Goal: Information Seeking & Learning: Learn about a topic

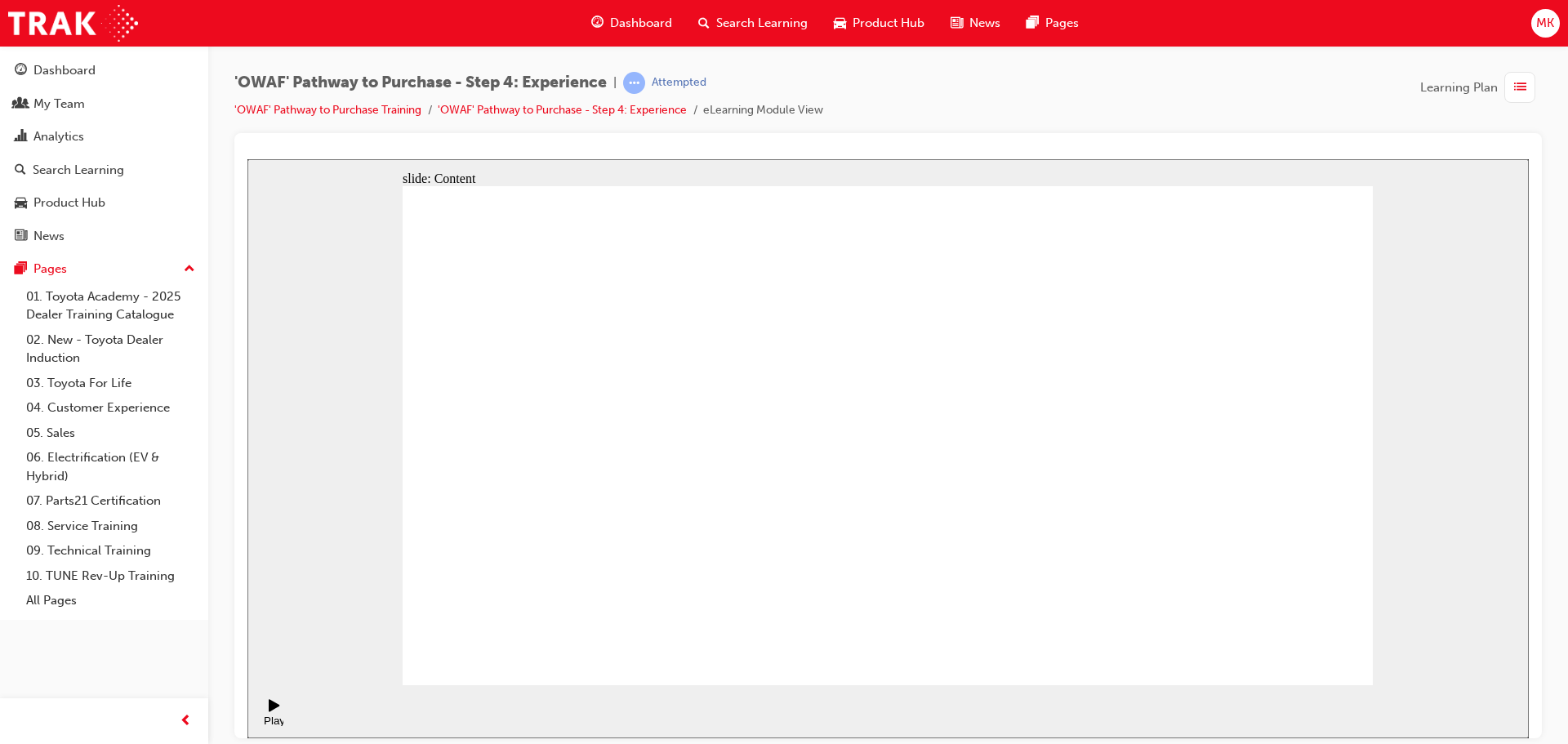
click at [307, 481] on div "slide: Content Rectangle 1 Key messages to take away Rectangle 2 Rectangle 1 • …" at bounding box center [887, 449] width 1281 height 579
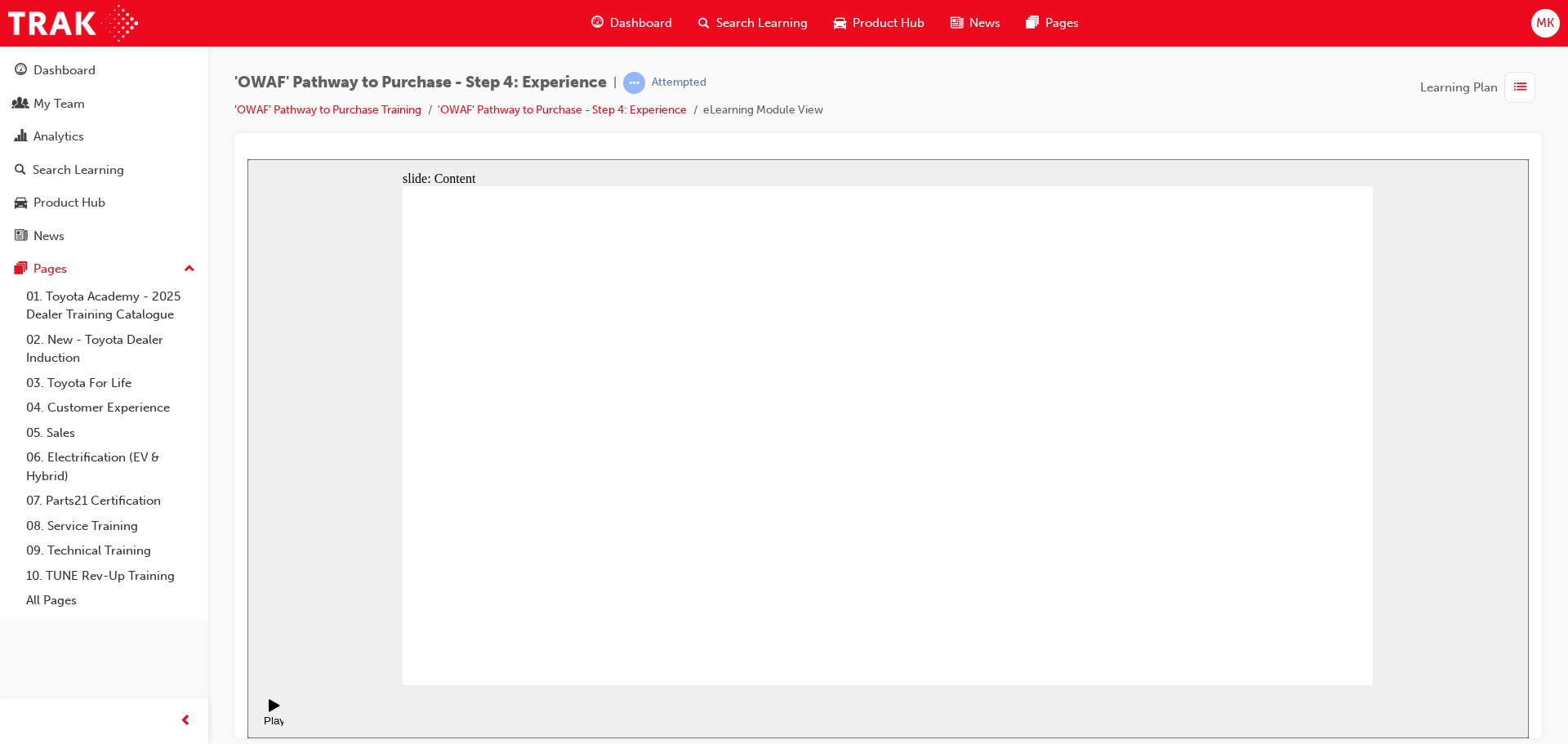
drag, startPoint x: 1210, startPoint y: 257, endPoint x: 1153, endPoint y: 317, distance: 82.8
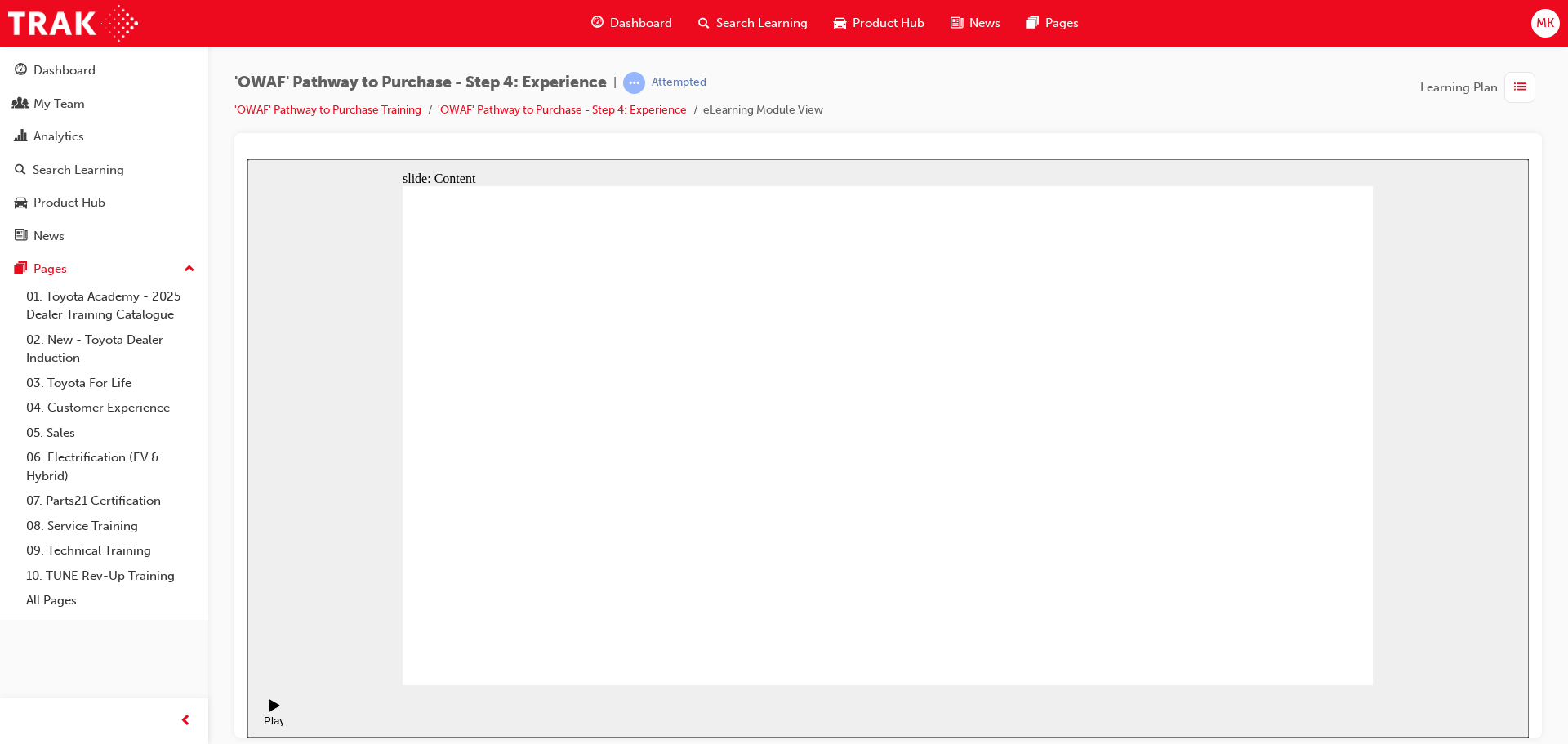
drag, startPoint x: 1141, startPoint y: 351, endPoint x: 1056, endPoint y: 356, distance: 85.1
drag, startPoint x: 903, startPoint y: 355, endPoint x: 865, endPoint y: 356, distance: 38.0
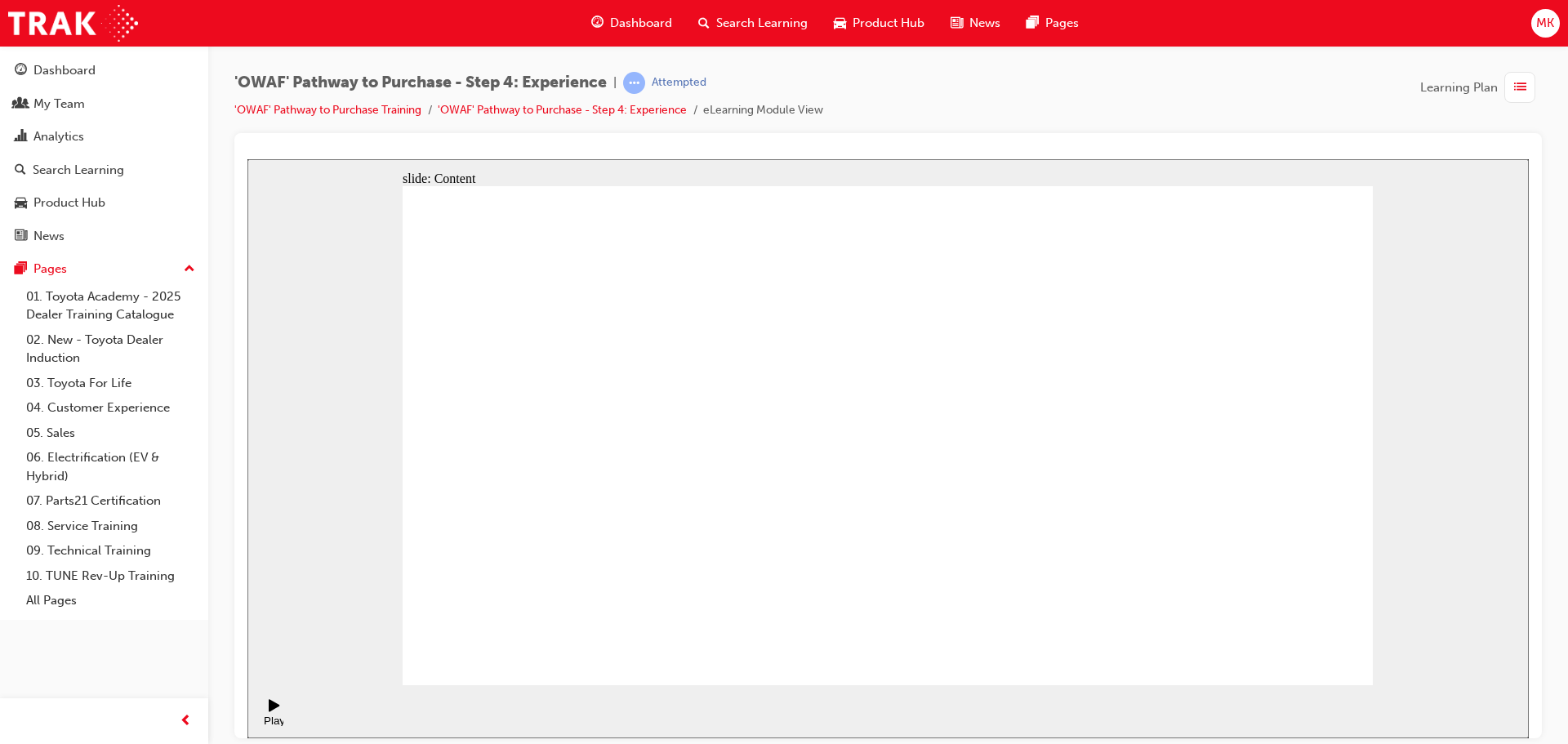
drag, startPoint x: 861, startPoint y: 356, endPoint x: 838, endPoint y: 324, distance: 39.4
